Goal: Information Seeking & Learning: Learn about a topic

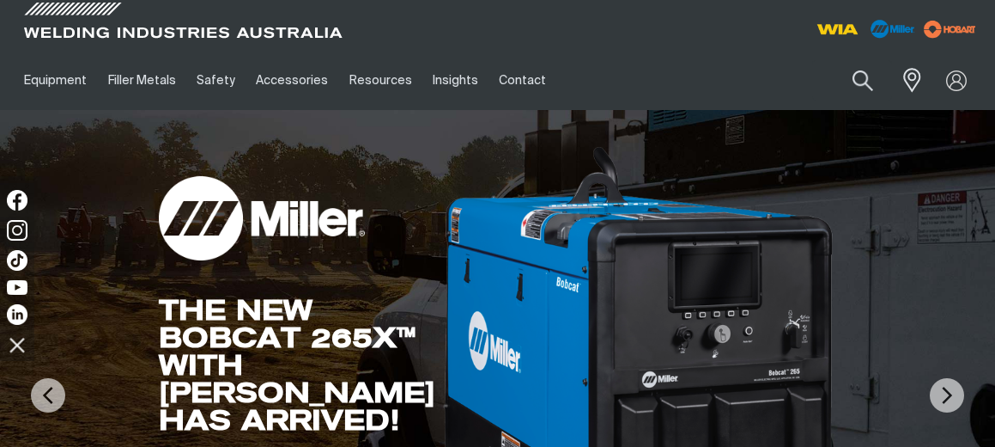
scroll to position [15, 0]
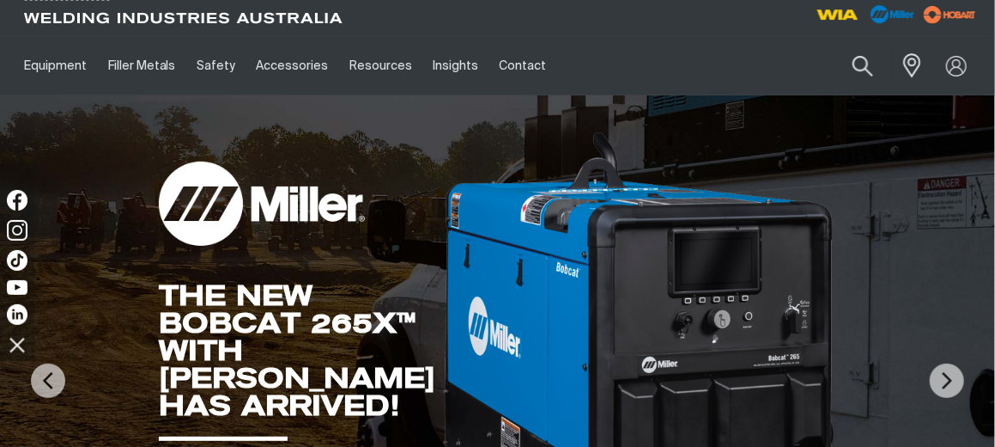
click at [855, 68] on button "Search products" at bounding box center [863, 66] width 58 height 40
click at [681, 69] on input "Search" at bounding box center [759, 65] width 265 height 39
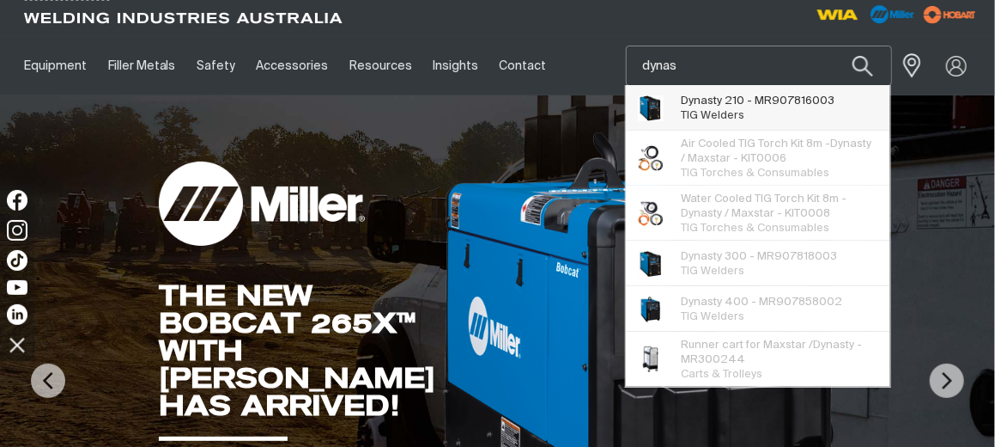
type input "dynas"
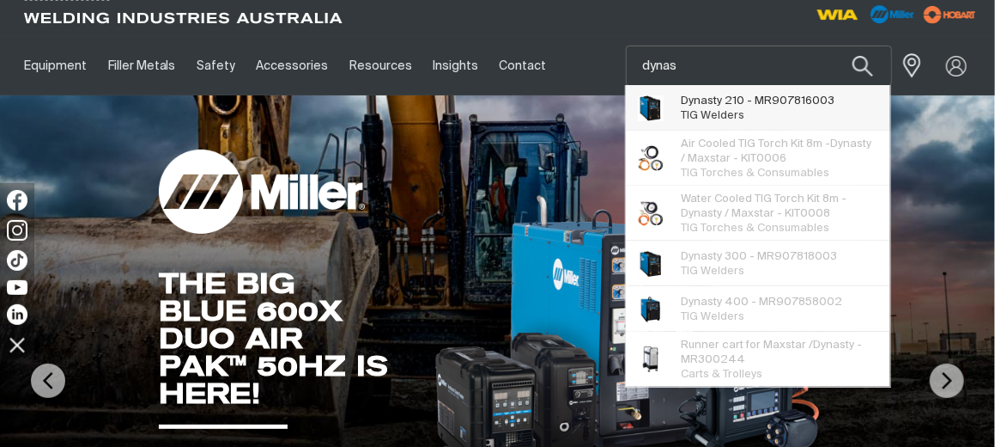
click at [789, 92] on span "Dynas ty 210 - MR907816003 TIG Welders" at bounding box center [758, 108] width 154 height 34
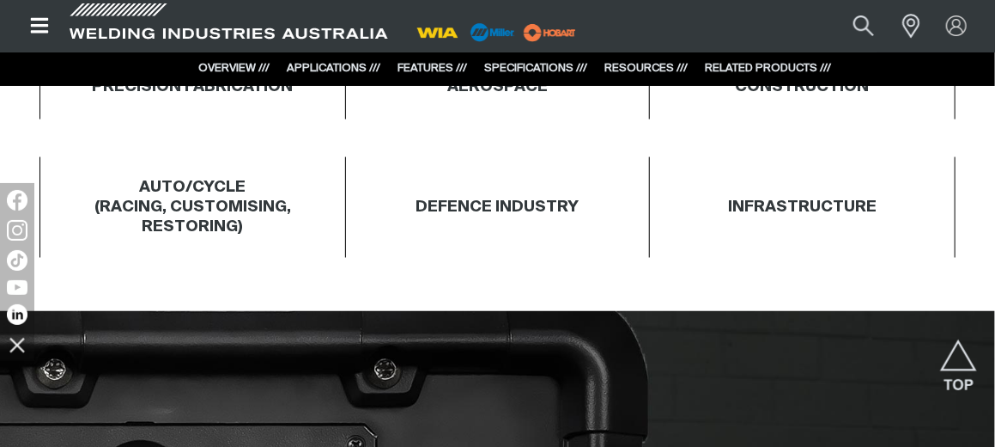
scroll to position [945, 0]
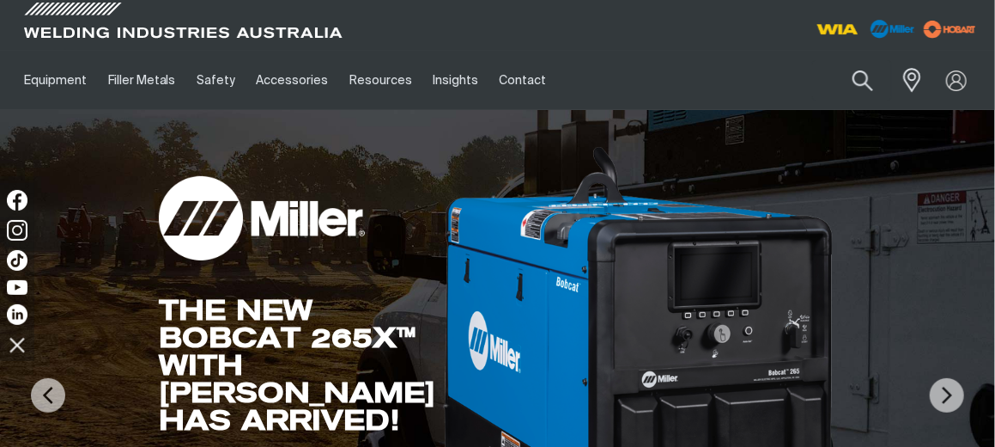
click at [365, 361] on div "THE NEW BOBCAT 265X™ WITH [PERSON_NAME] HAS ARRIVED!" at bounding box center [300, 364] width 282 height 137
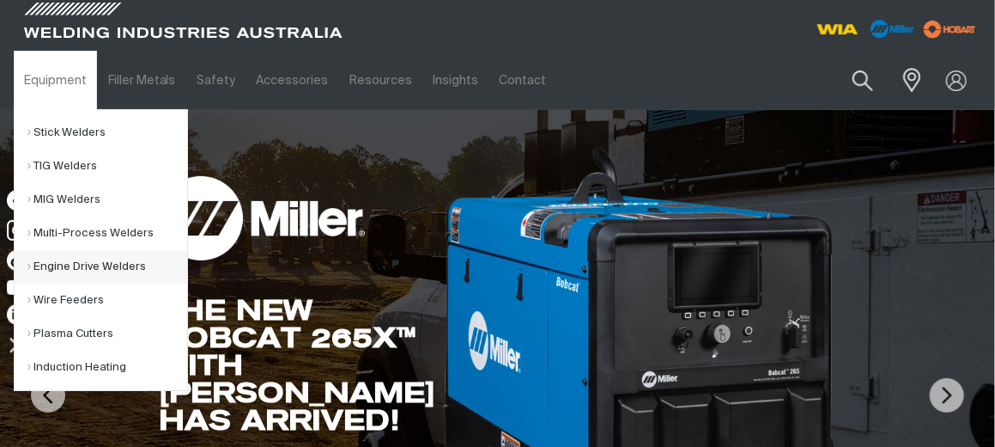
click at [109, 258] on link "Engine Drive Welders" at bounding box center [107, 266] width 160 height 33
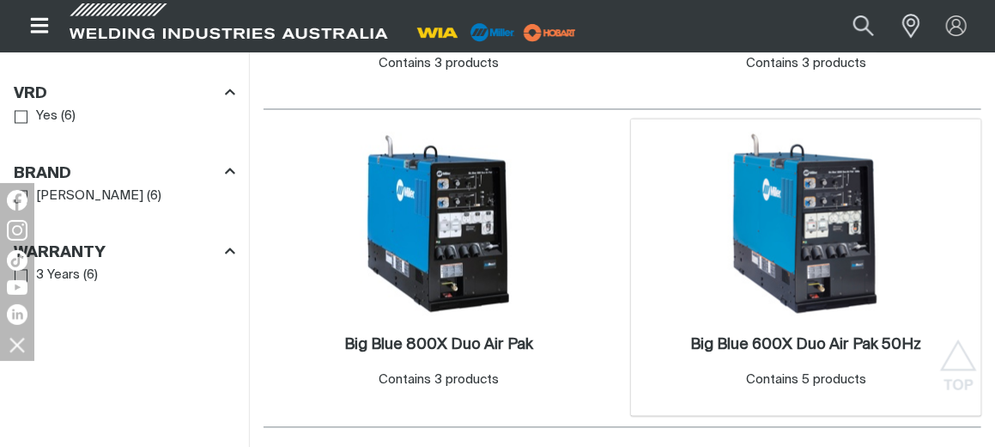
scroll to position [1288, 0]
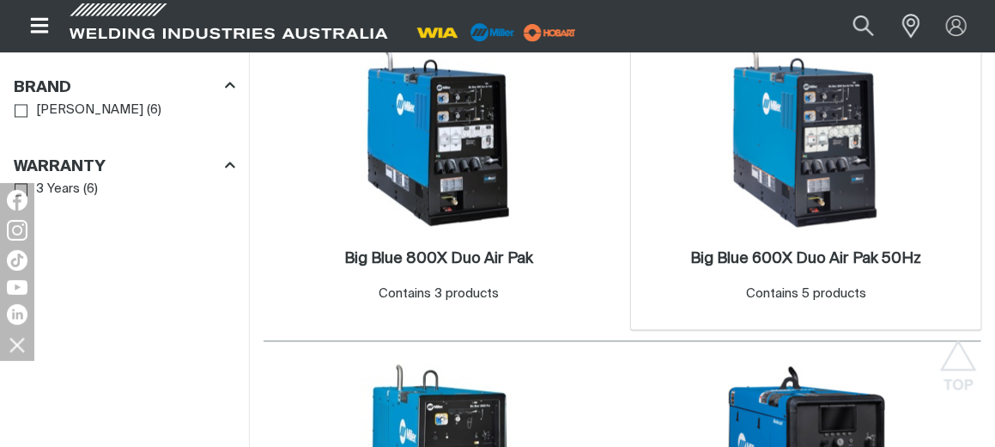
click at [796, 133] on img at bounding box center [807, 138] width 184 height 184
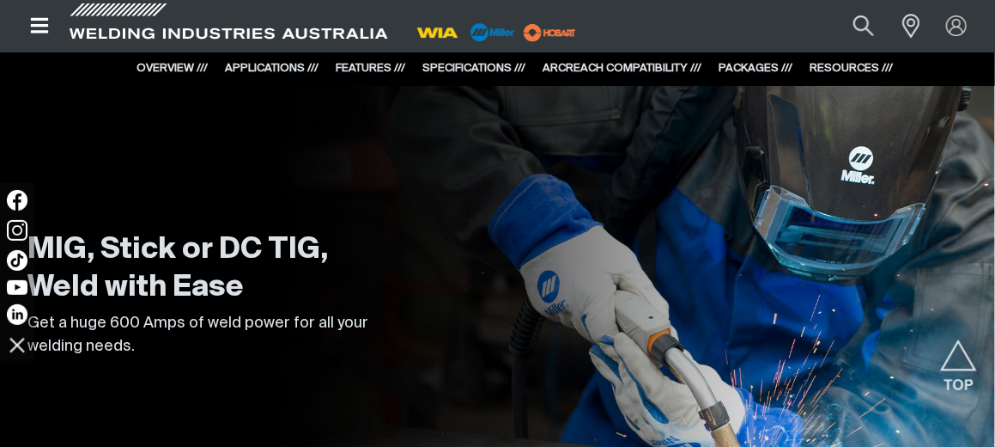
scroll to position [1433, 0]
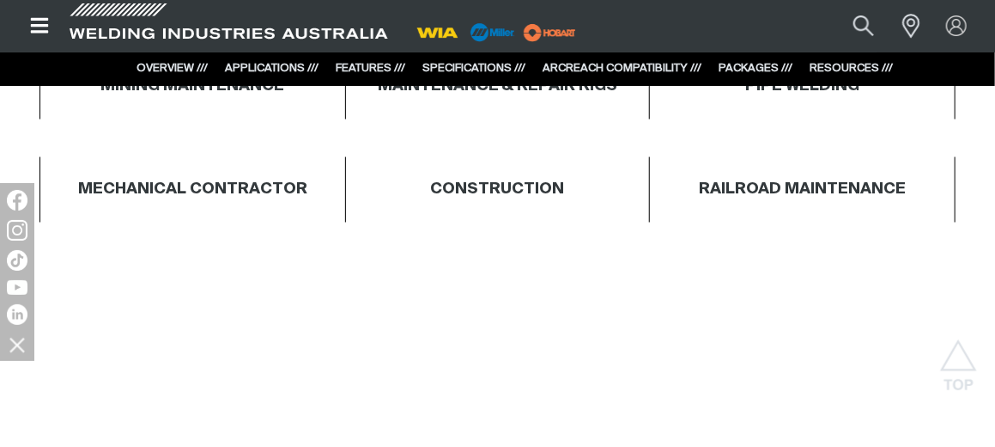
scroll to position [1004, 0]
